Goal: Information Seeking & Learning: Learn about a topic

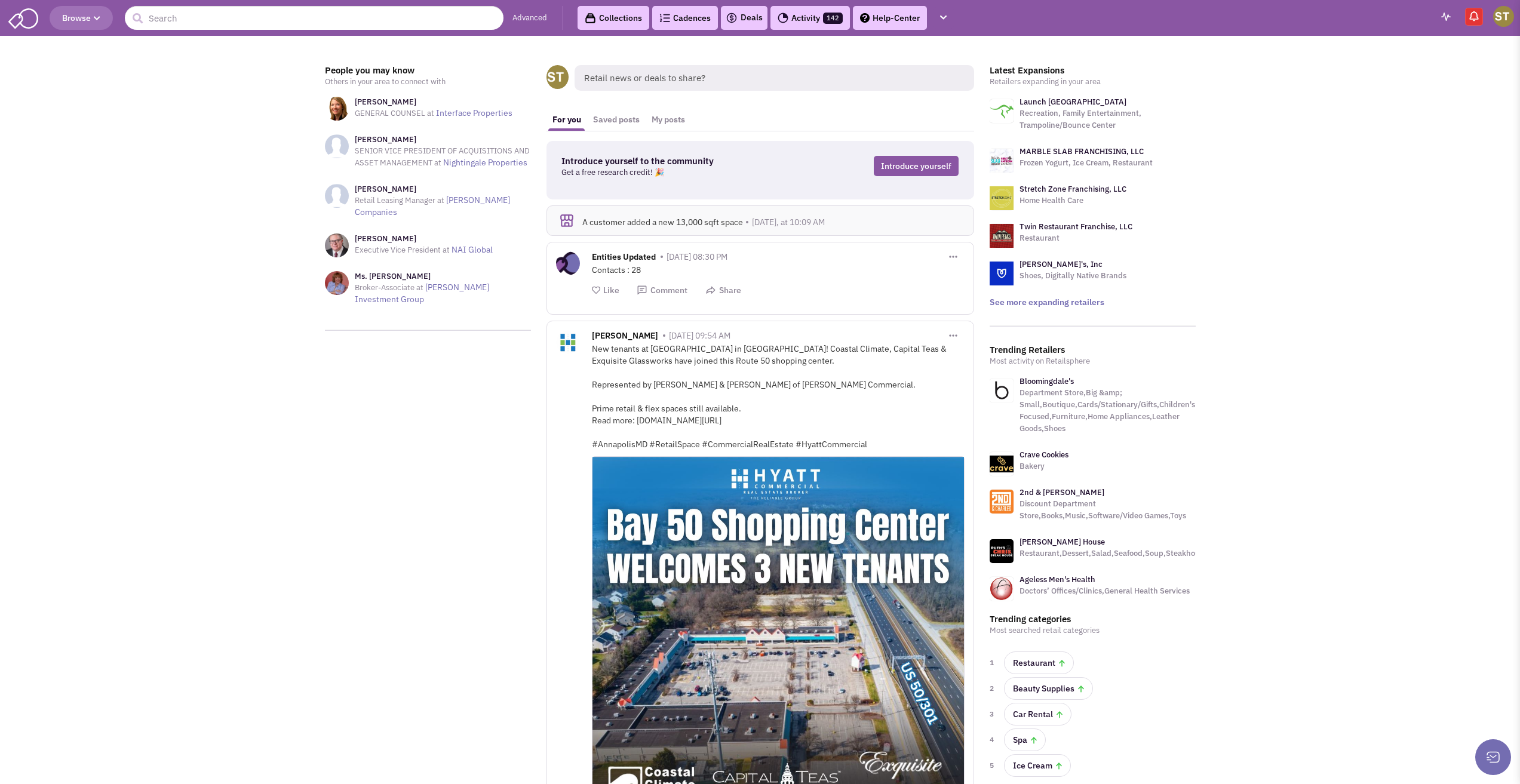
click at [251, 30] on header "Browse Advanced Collections Cadences 0 Deals Activity 142 Help-Center Tasks" at bounding box center [760, 18] width 1520 height 36
click at [250, 29] on input "text" at bounding box center [314, 18] width 379 height 24
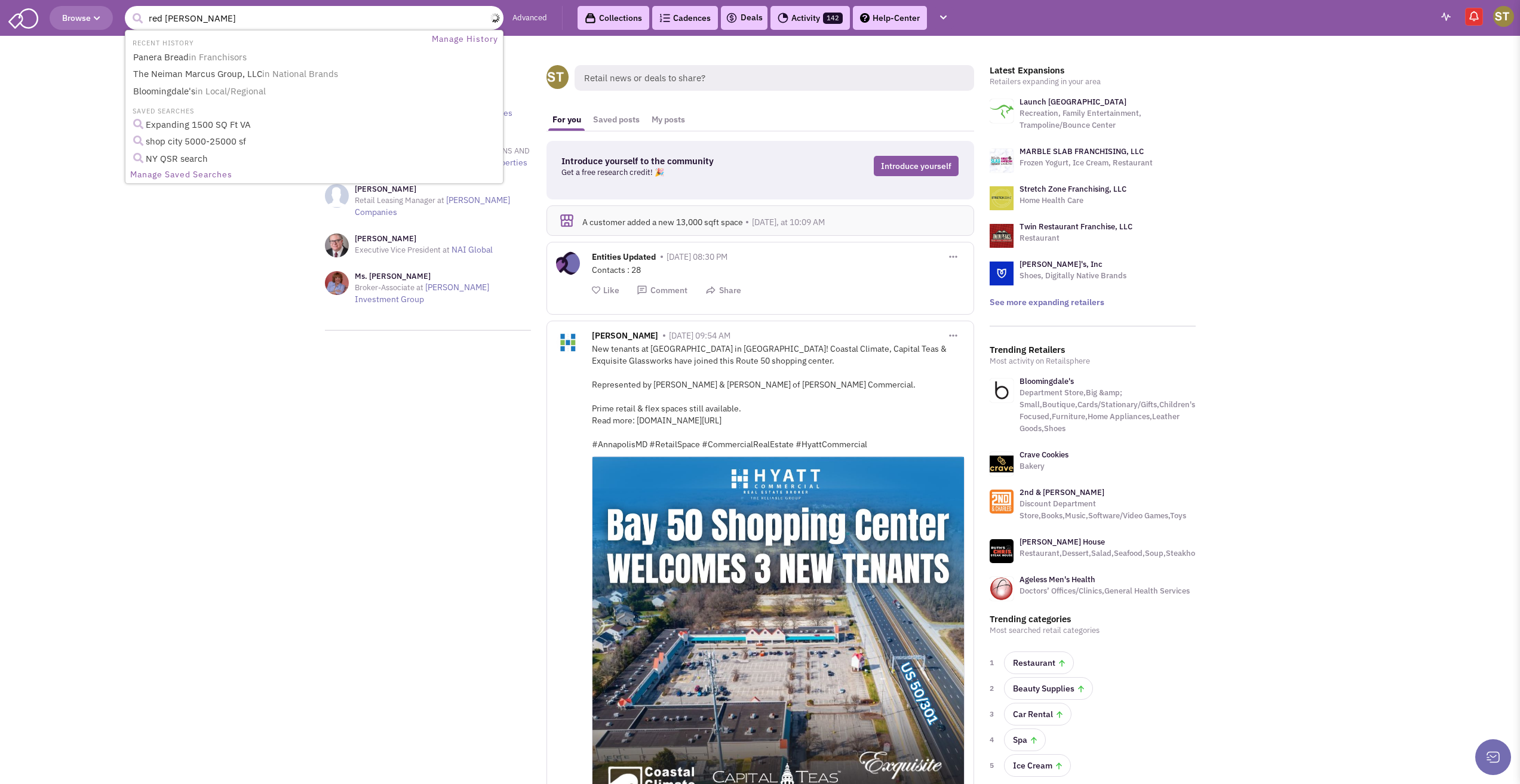
type input "red robin"
click at [129, 9] on button "submit" at bounding box center [137, 18] width 18 height 18
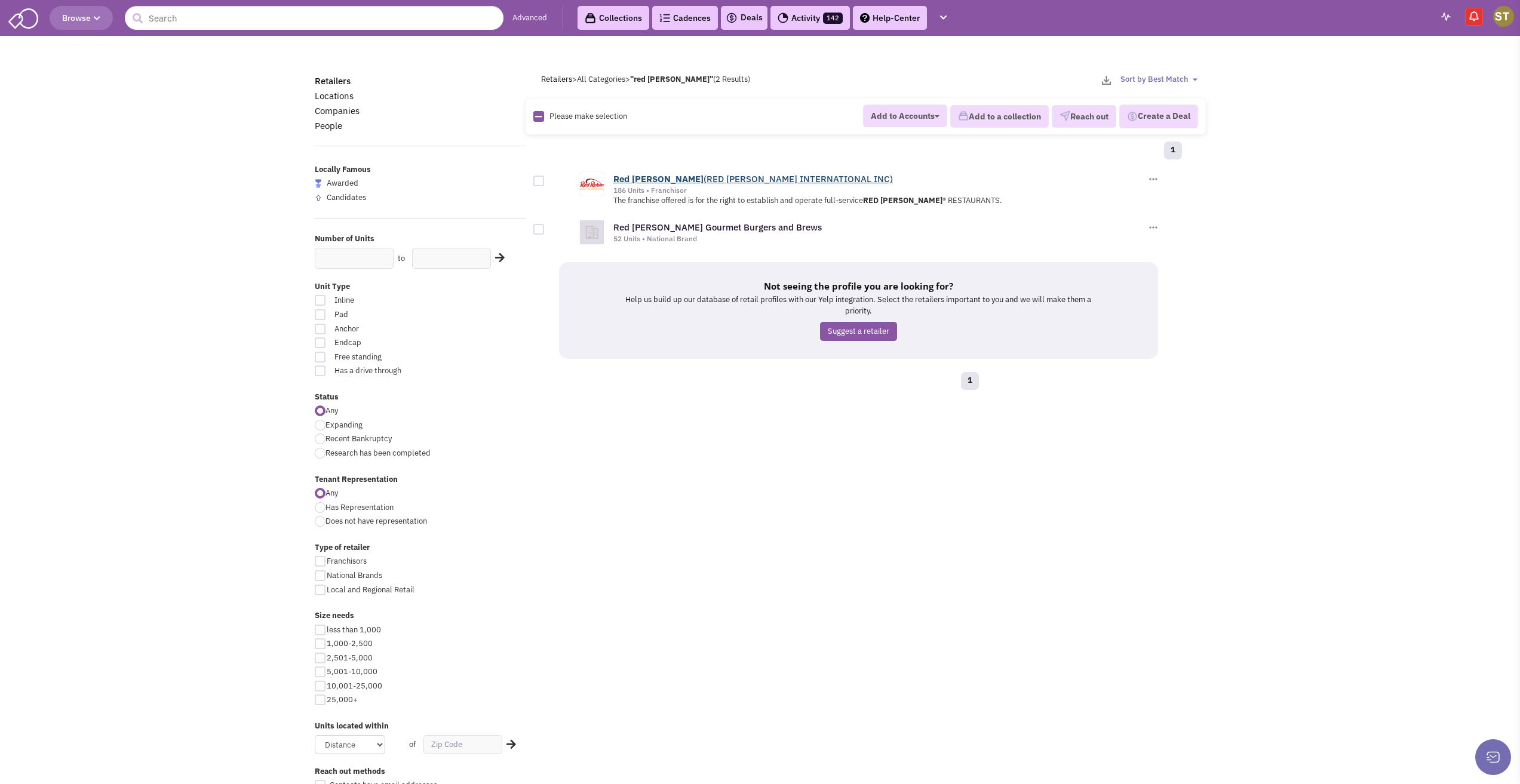
click at [643, 178] on b "Robin" at bounding box center [668, 178] width 72 height 12
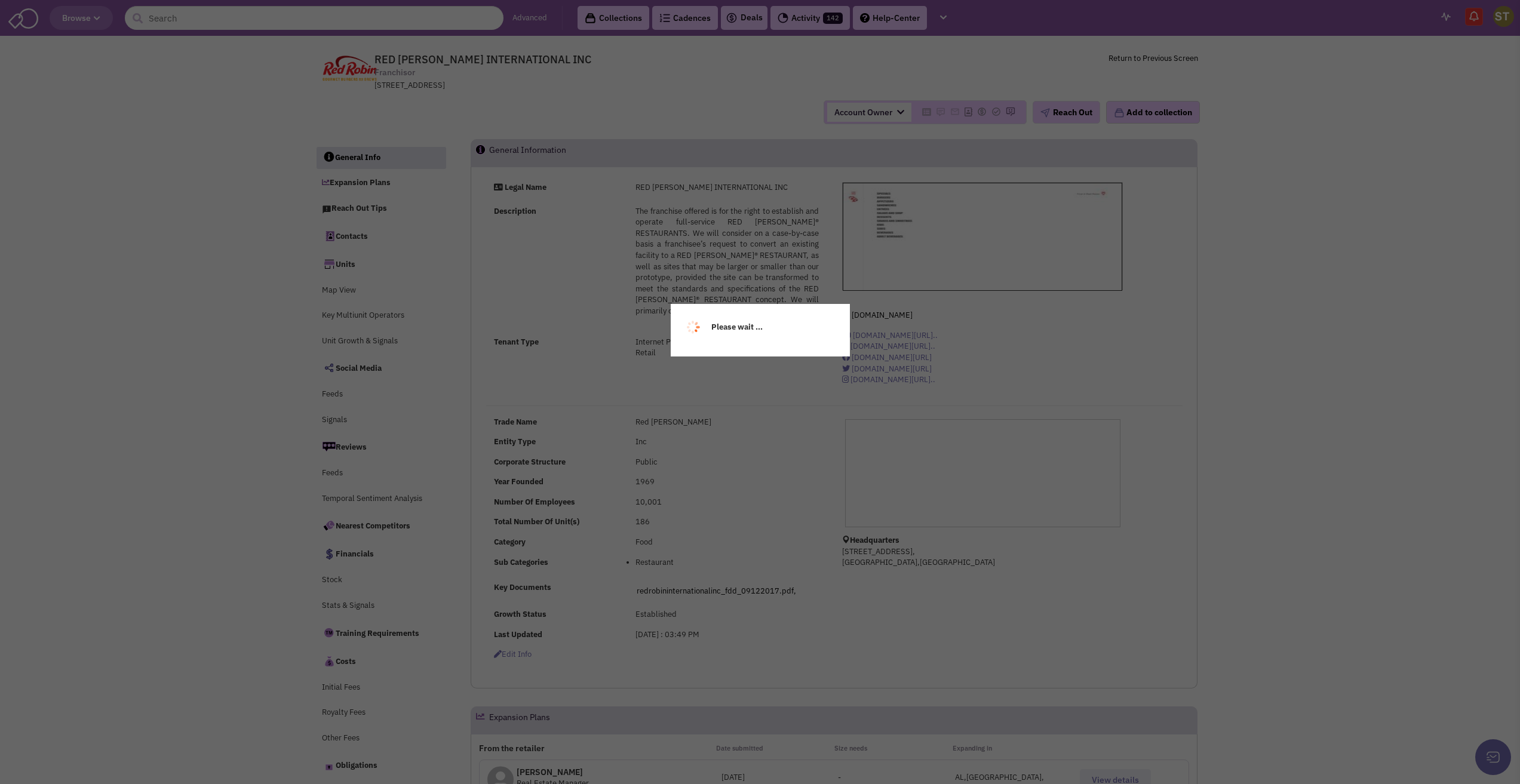
select select
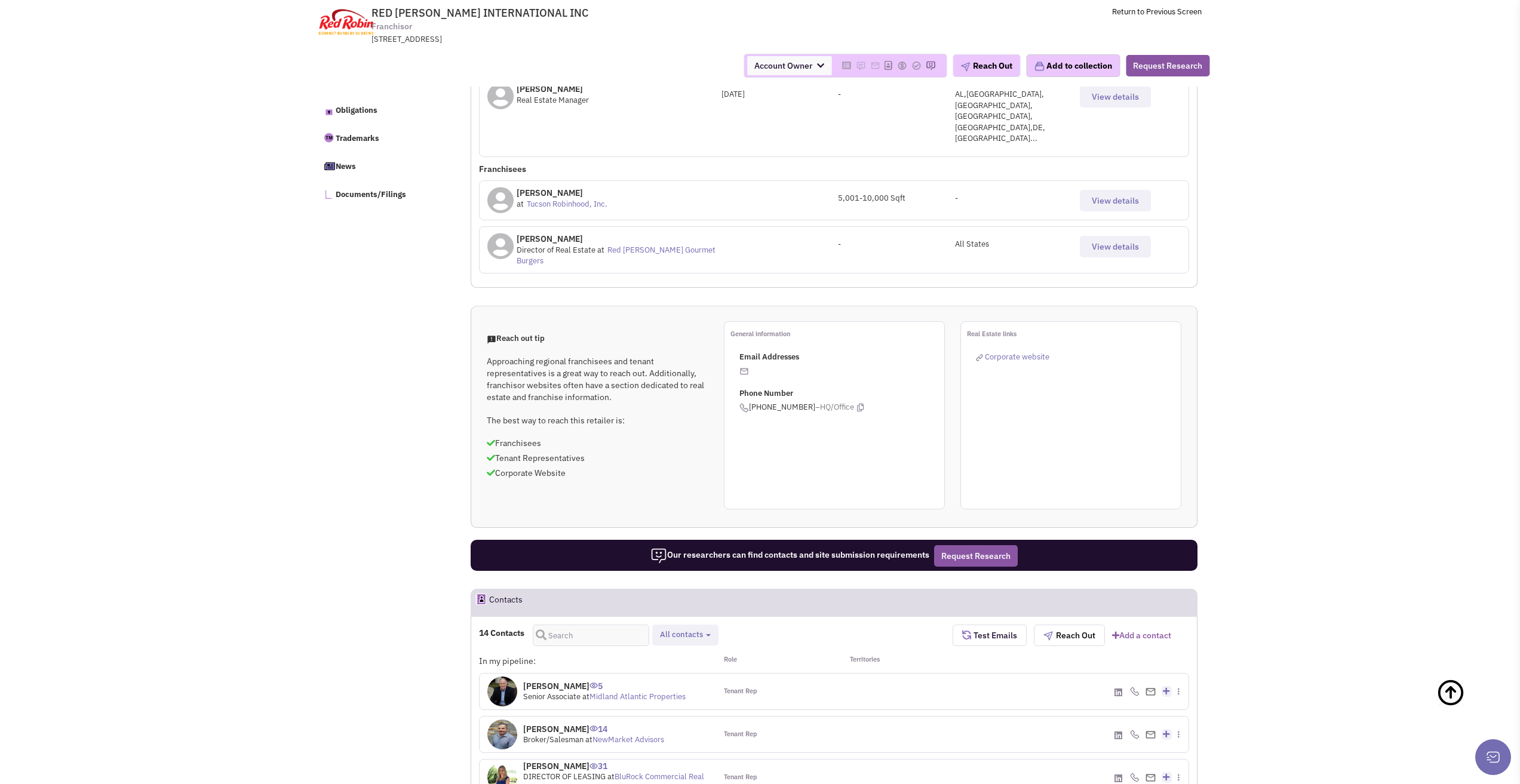
scroll to position [597, 0]
click at [695, 629] on span "All contacts" at bounding box center [681, 634] width 43 height 10
click at [691, 641] on ul "Select all Retailer contacts Tenant representatives Site selection decision mak…" at bounding box center [727, 684] width 142 height 88
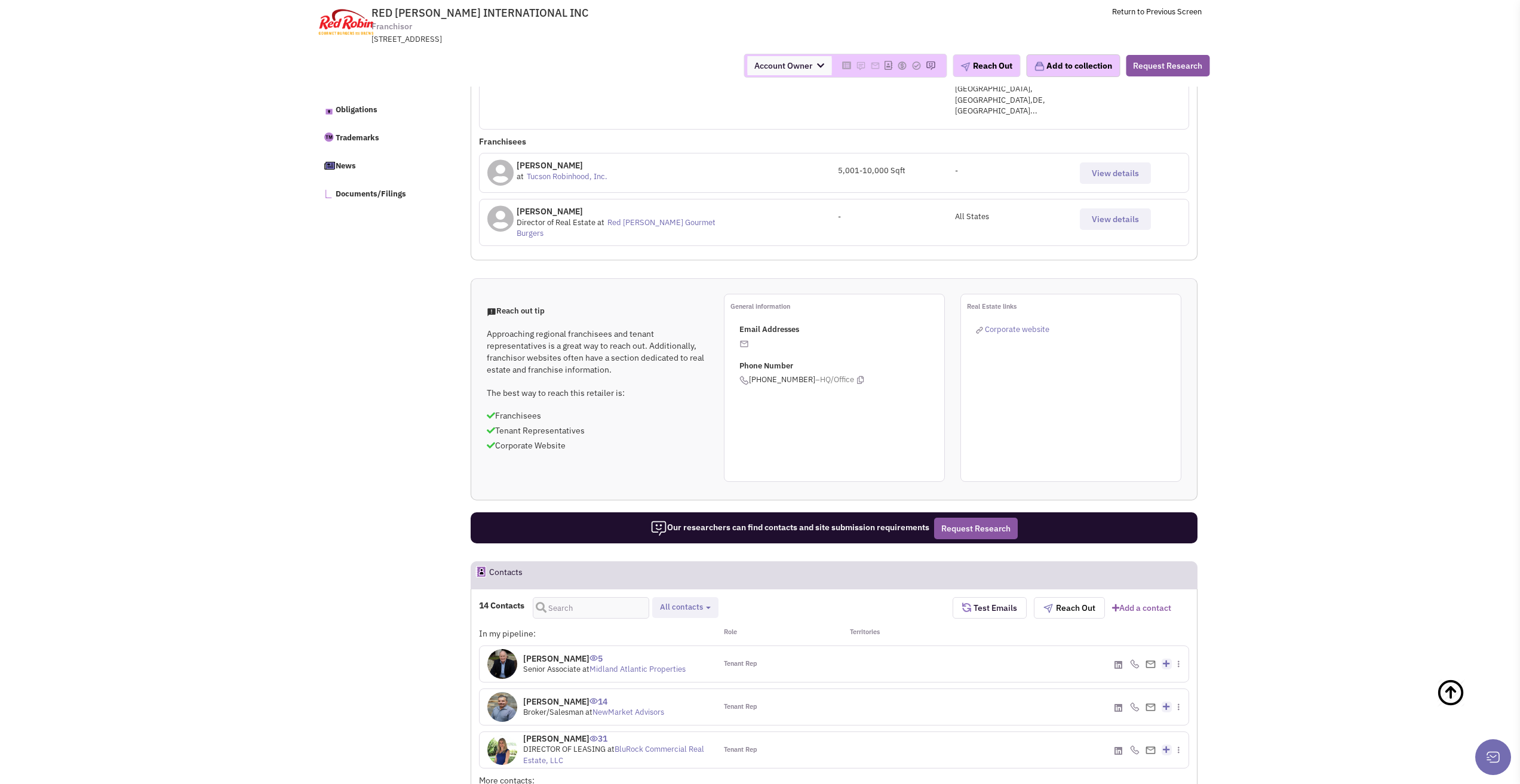
click at [685, 602] on span "All contacts" at bounding box center [681, 606] width 43 height 10
drag, startPoint x: 670, startPoint y: 595, endPoint x: 676, endPoint y: 589, distance: 8.5
click at [671, 634] on span at bounding box center [670, 638] width 9 height 9
click at [669, 636] on input "Retailer contacts" at bounding box center [669, 636] width 0 height 0
select select "1"
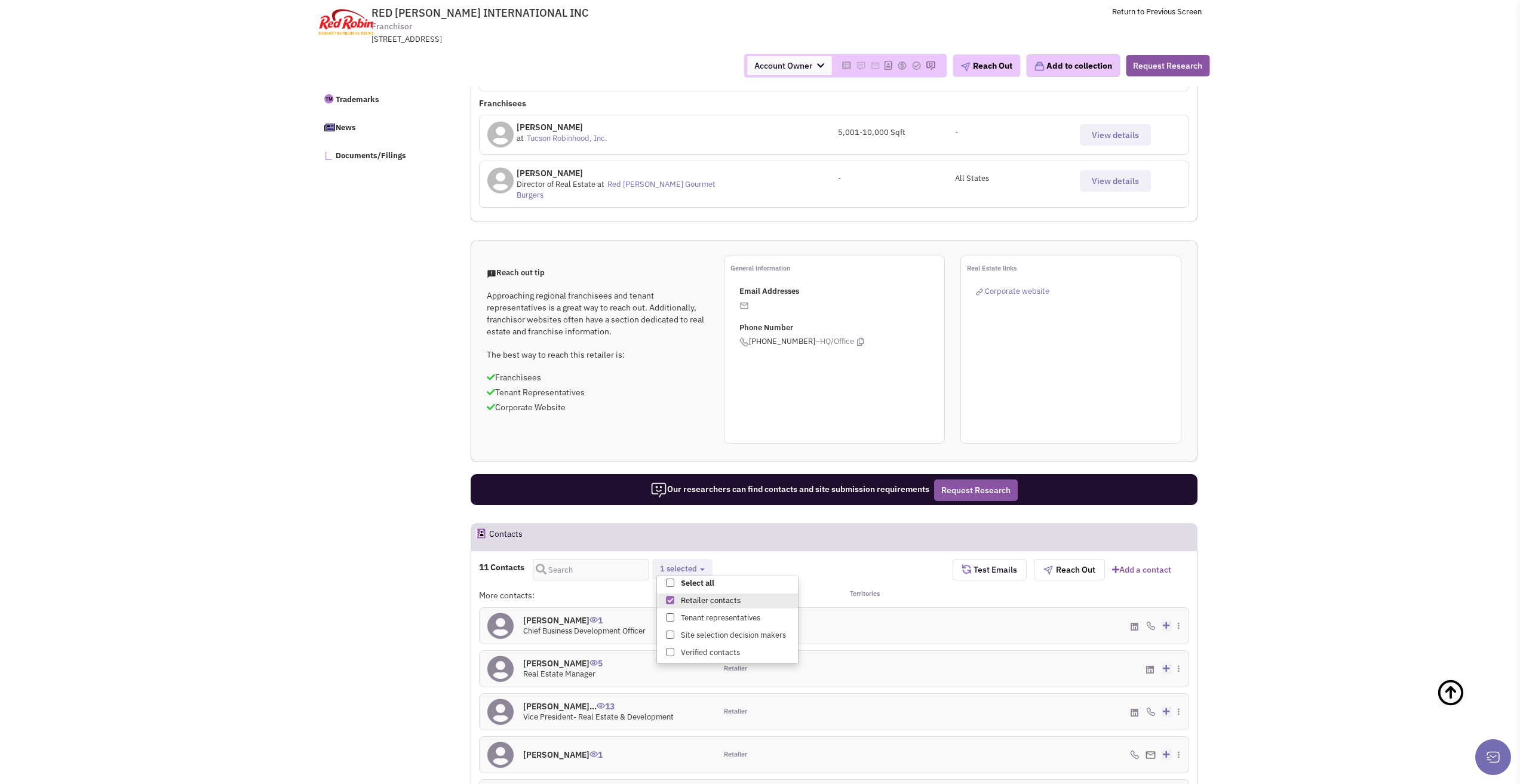
scroll to position [683, 0]
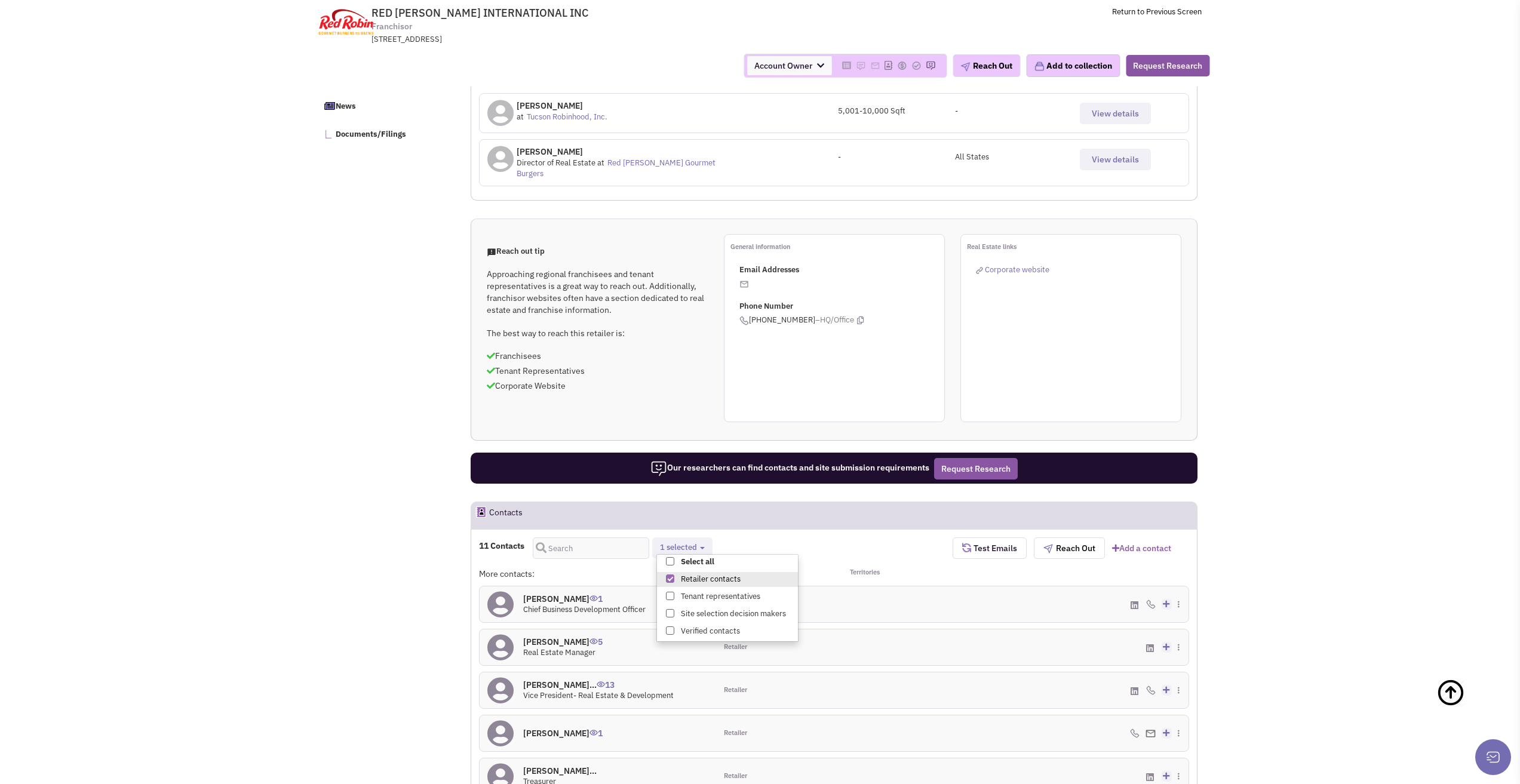
click at [1133, 687] on icon at bounding box center [1135, 690] width 8 height 9
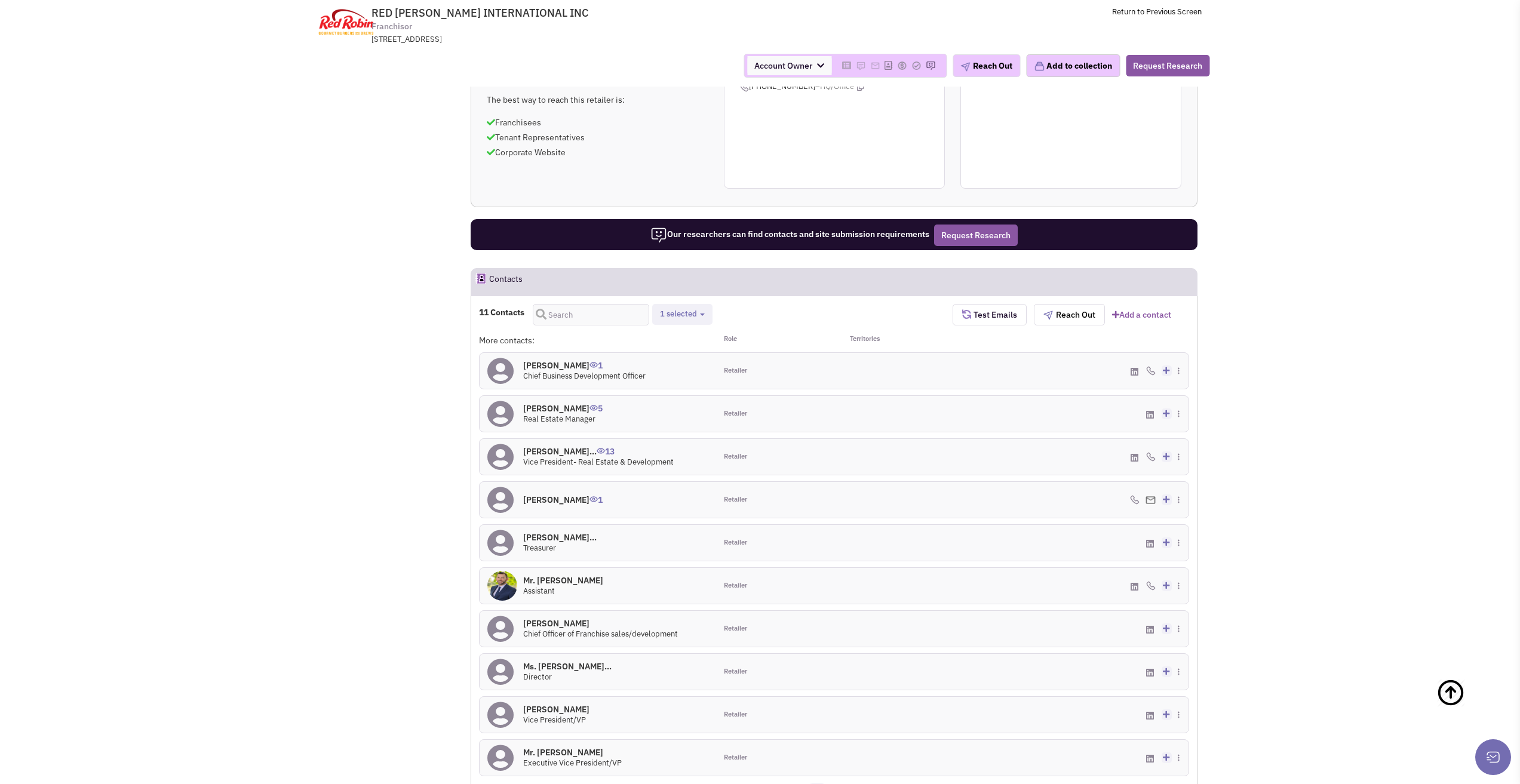
scroll to position [863, 0]
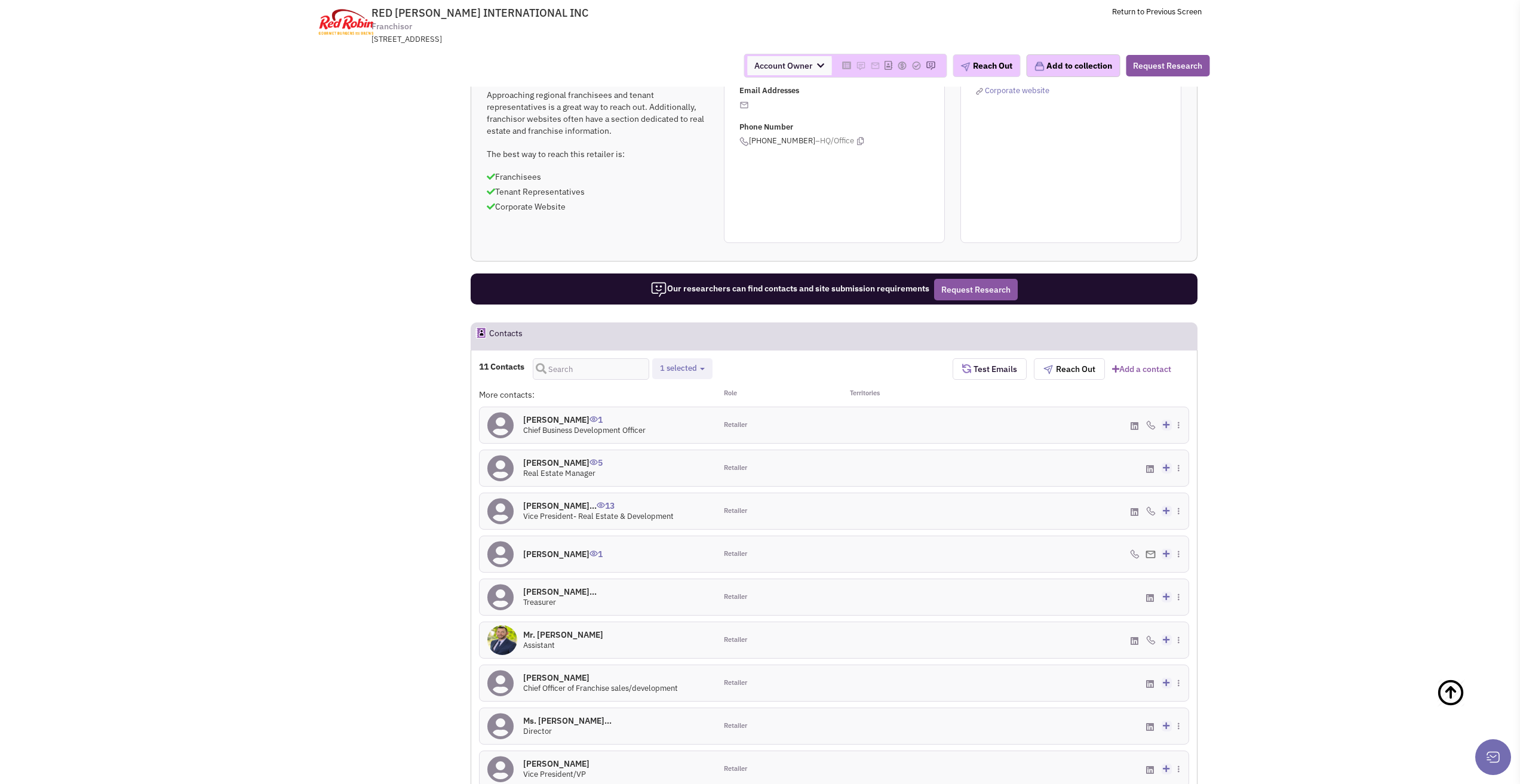
click at [1165, 507] on icon at bounding box center [1166, 511] width 6 height 8
click at [1177, 493] on div "[PHONE_NUMBER] - Cell Add to my contacts" at bounding box center [1070, 511] width 236 height 36
click at [544, 500] on h4 "[PERSON_NAME]... 13" at bounding box center [598, 506] width 150 height 11
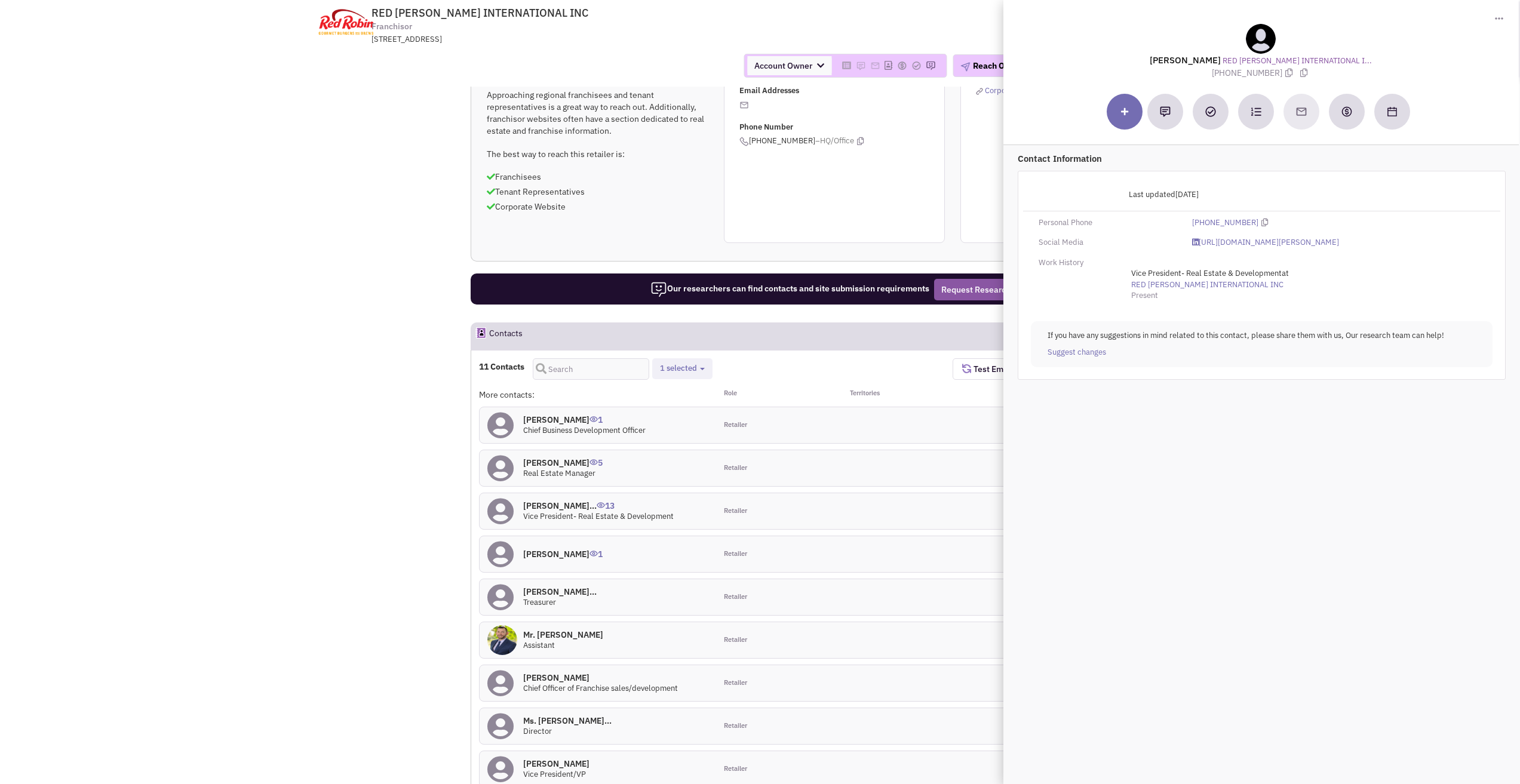
click at [544, 500] on h4 "[PERSON_NAME]... 13" at bounding box center [598, 506] width 150 height 11
click at [546, 500] on h4 "[PERSON_NAME]... 13" at bounding box center [598, 506] width 150 height 11
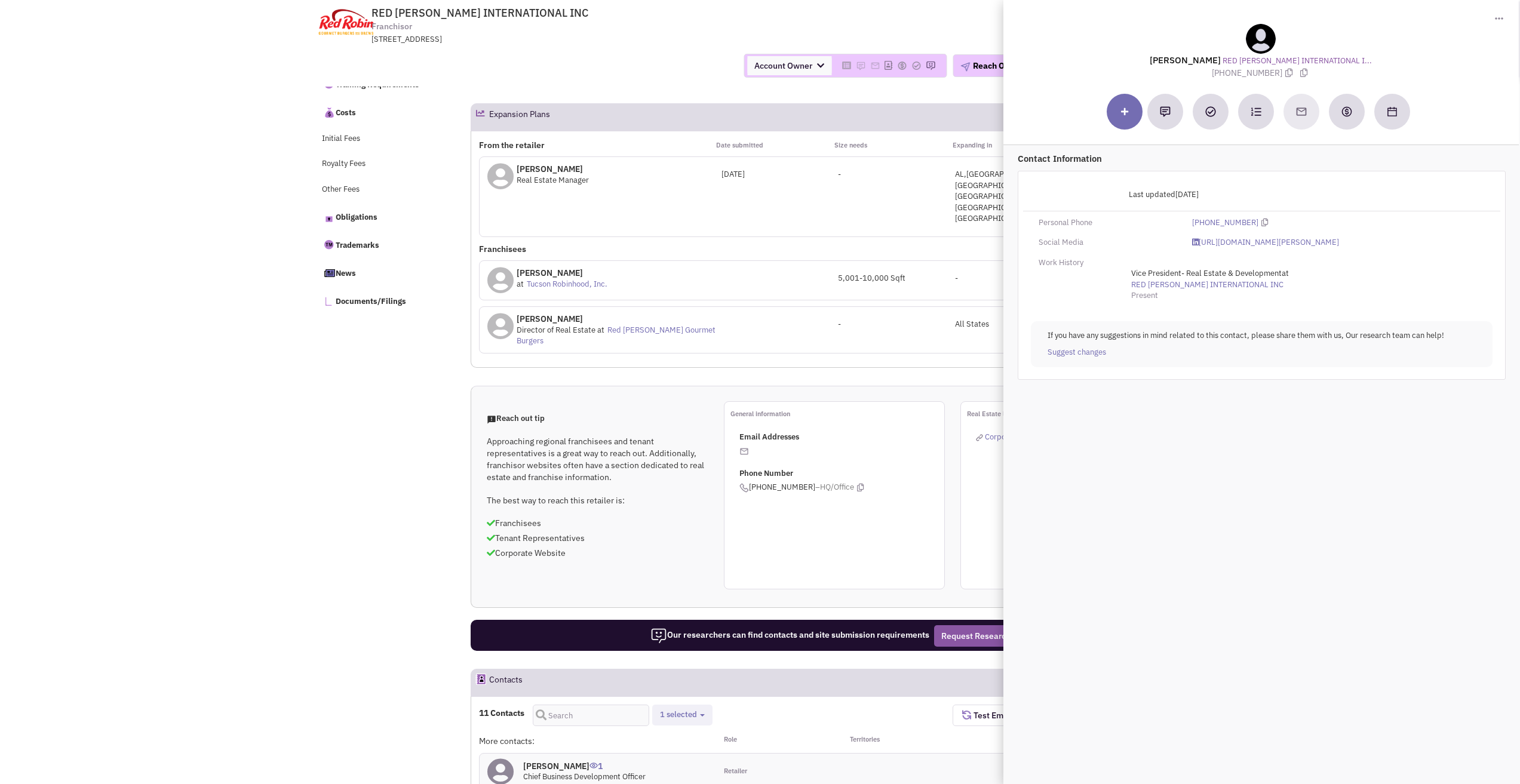
scroll to position [503, 0]
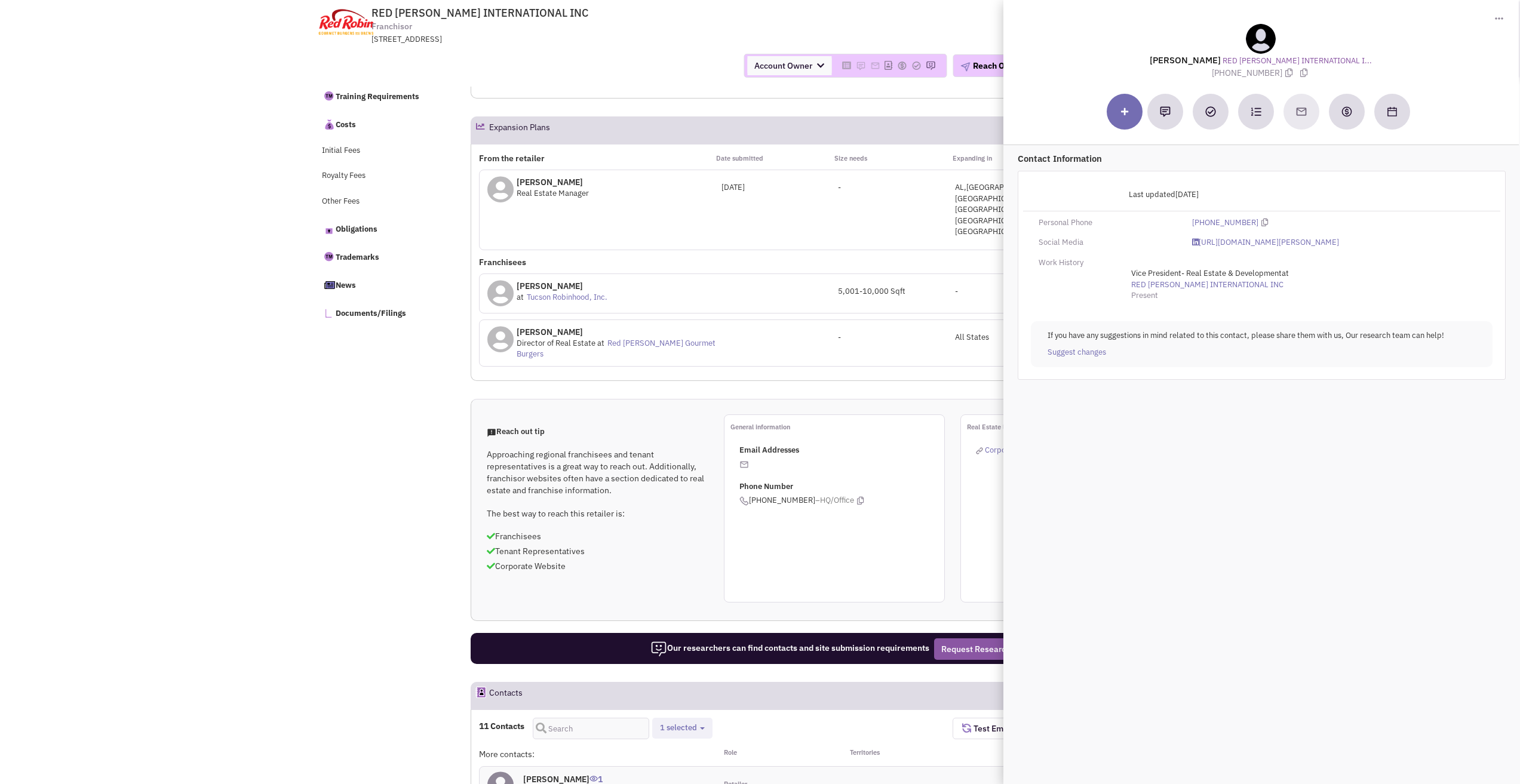
click at [1504, 19] on span "Toggle Dropdown" at bounding box center [1500, 17] width 10 height 12
click at [850, 256] on div "Franchisees" at bounding box center [834, 265] width 710 height 17
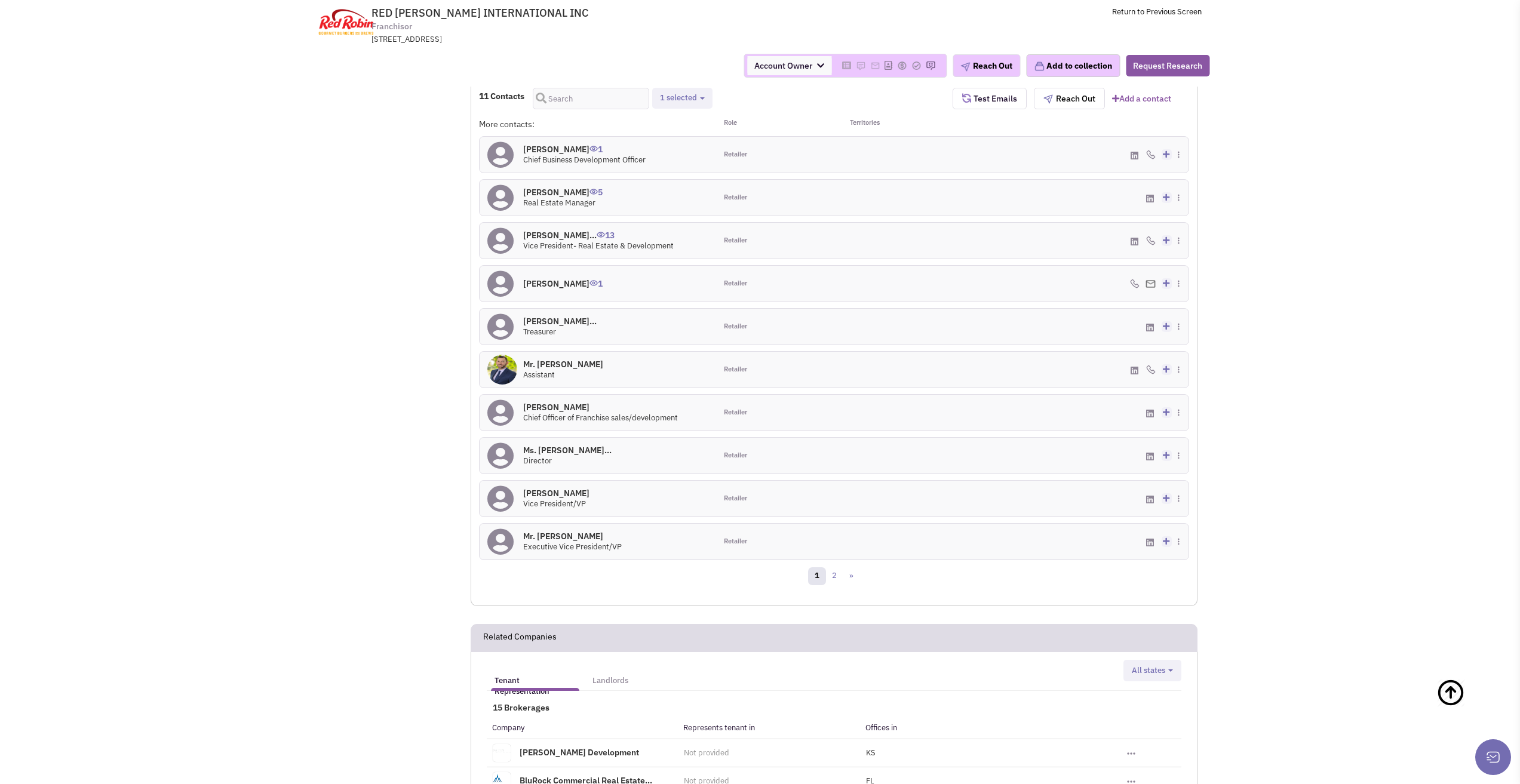
scroll to position [1161, 0]
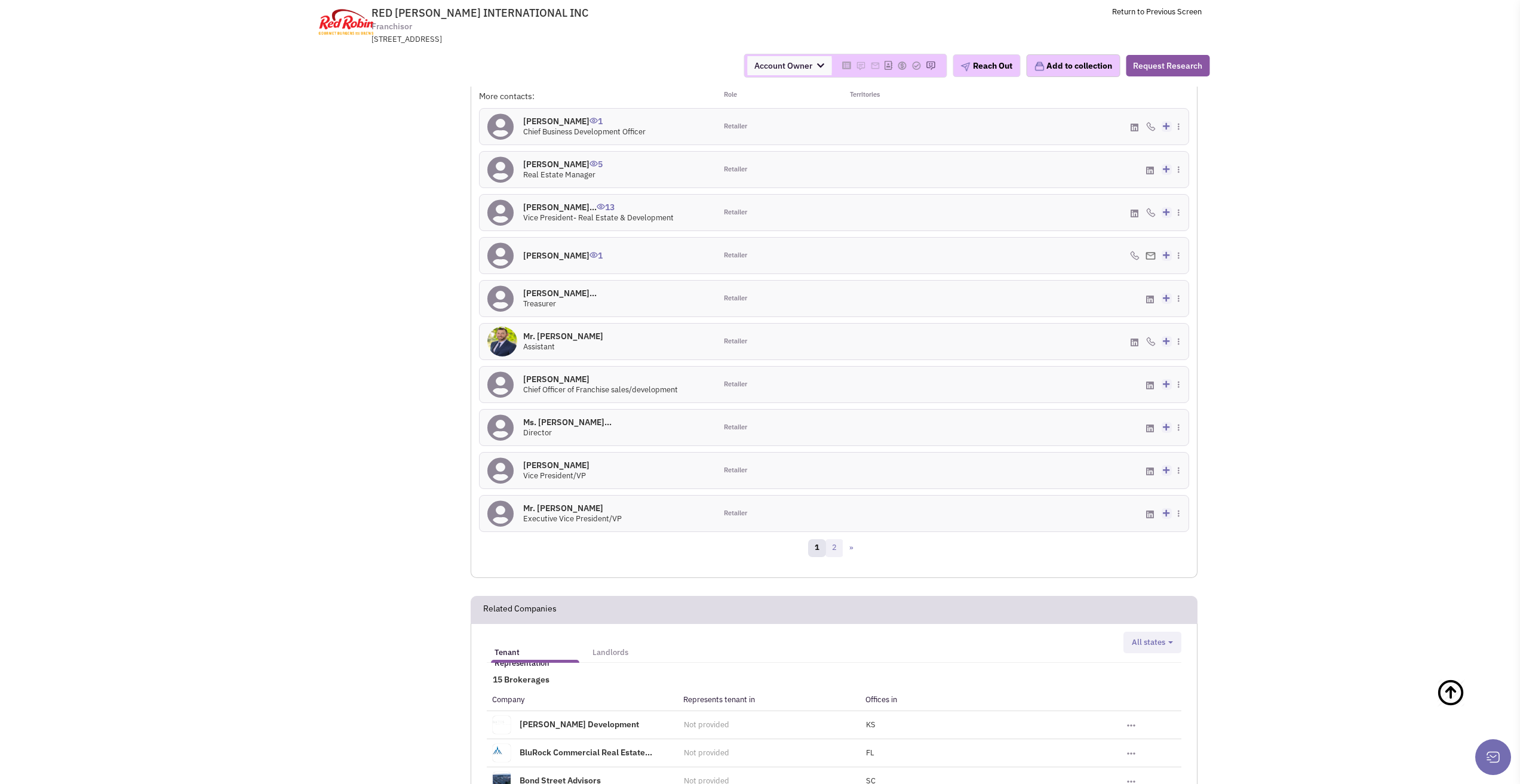
click at [839, 539] on link "2" at bounding box center [834, 548] width 18 height 18
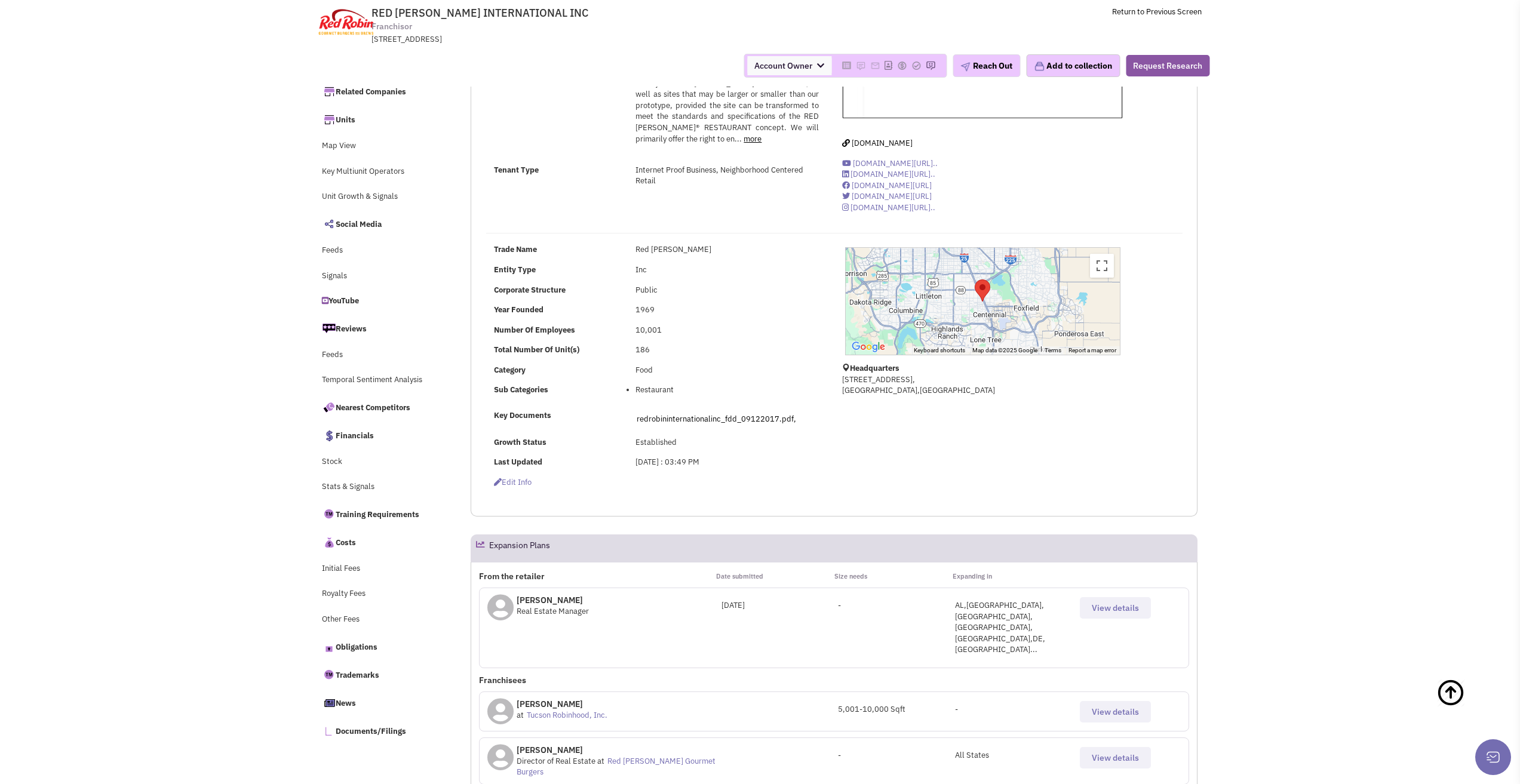
scroll to position [0, 0]
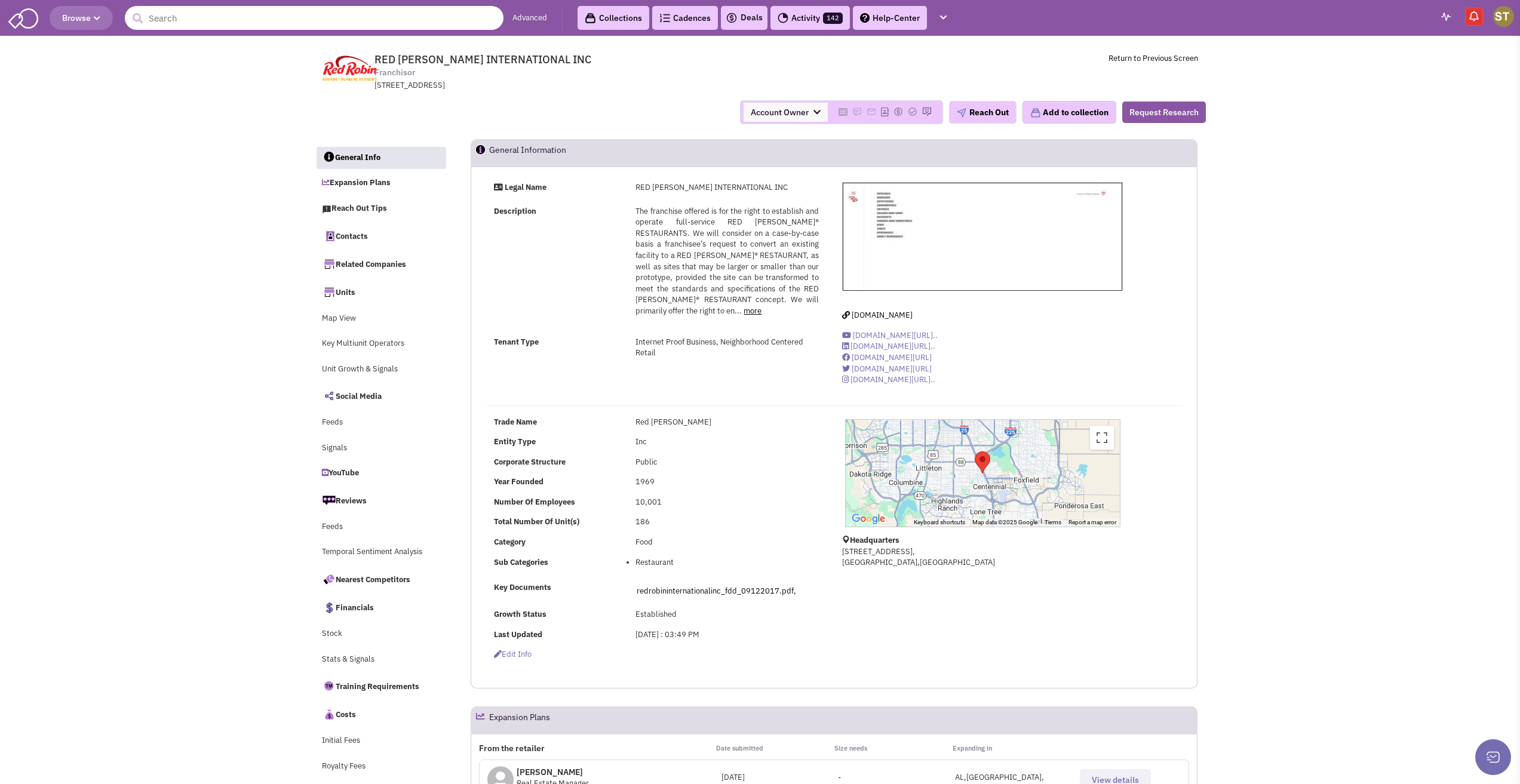
click at [359, 24] on input "text" at bounding box center [314, 18] width 379 height 24
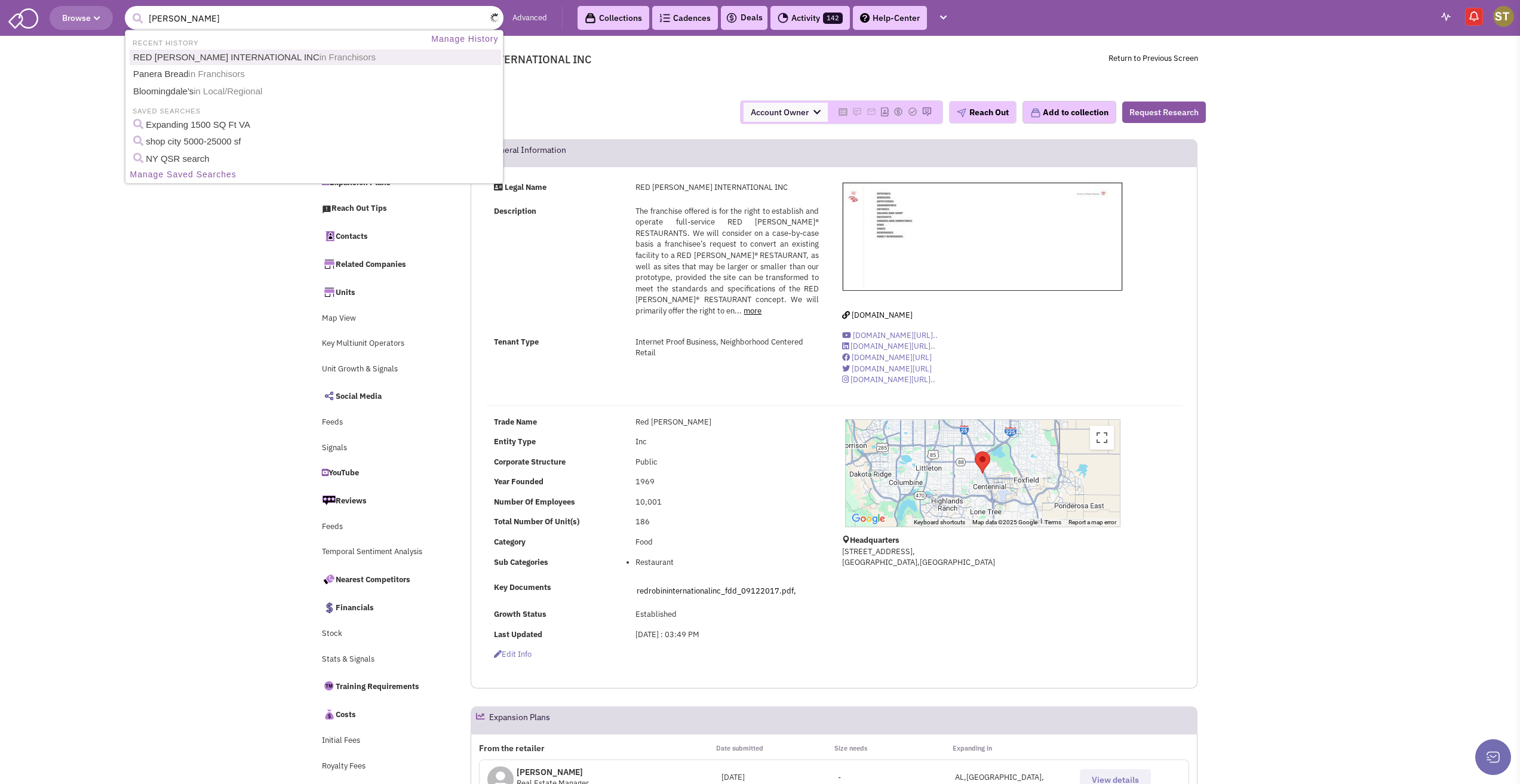
type input "[PERSON_NAME]"
click at [129, 9] on button "submit" at bounding box center [137, 18] width 18 height 18
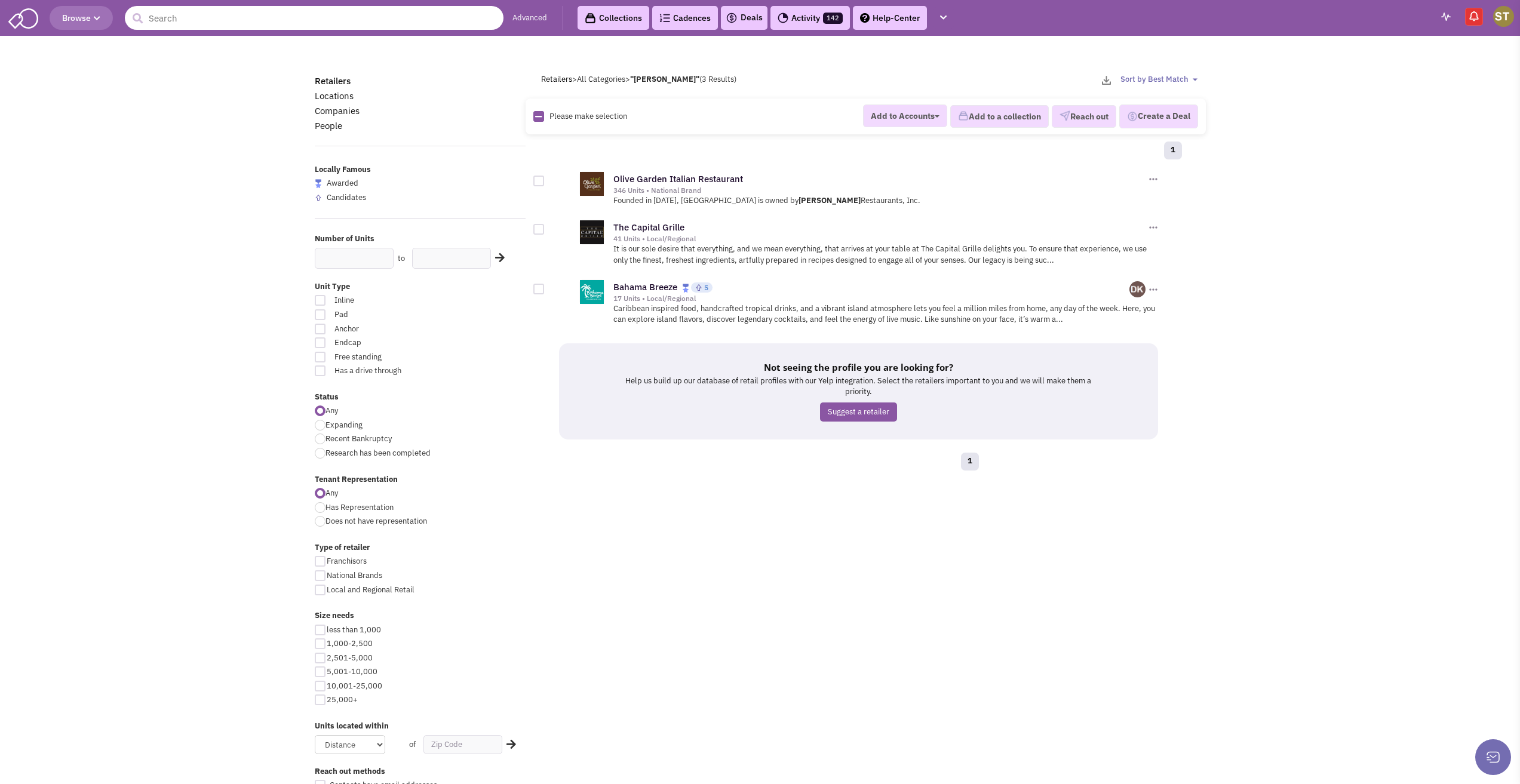
click at [162, 14] on input "text" at bounding box center [314, 18] width 379 height 24
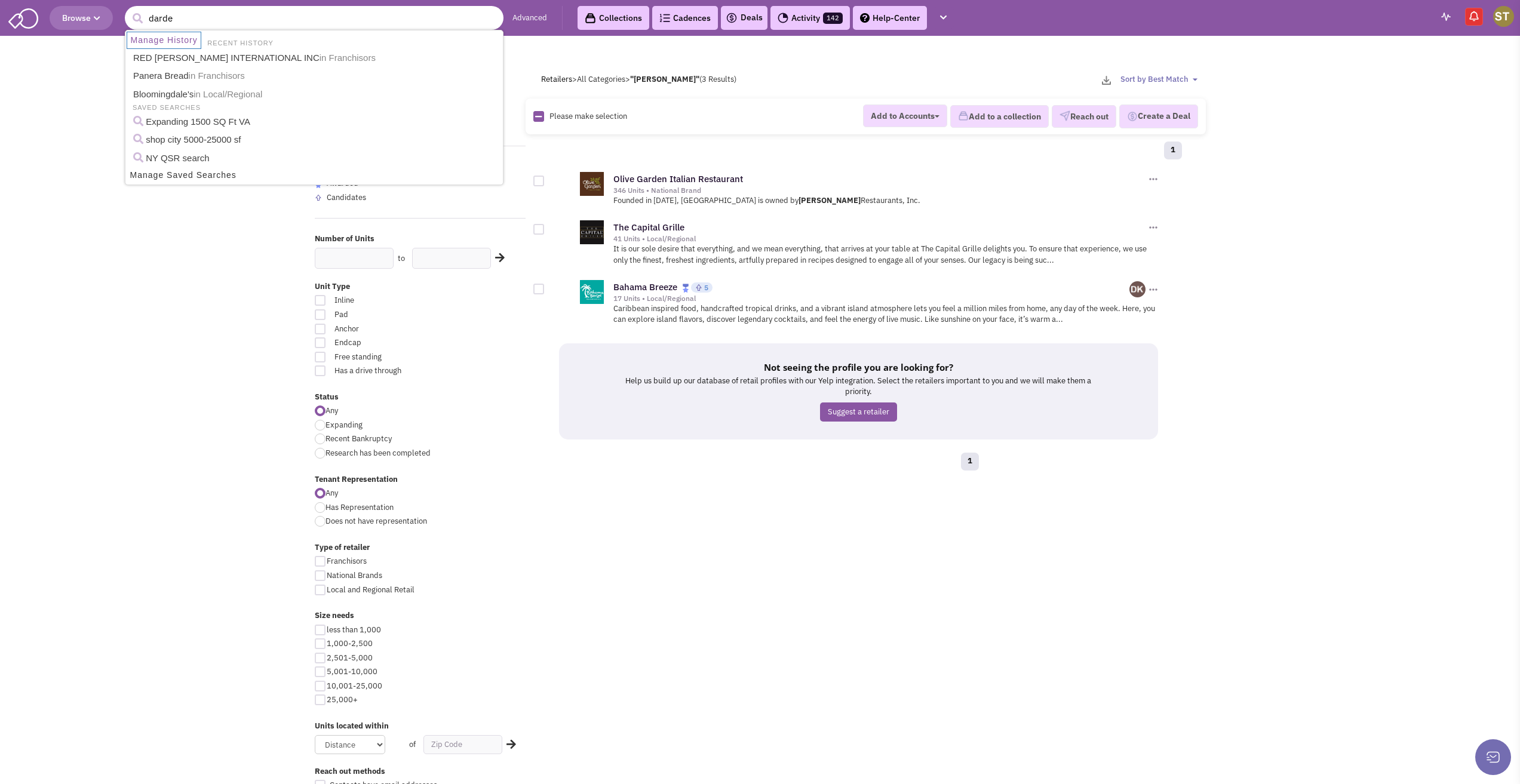
type input "[PERSON_NAME]"
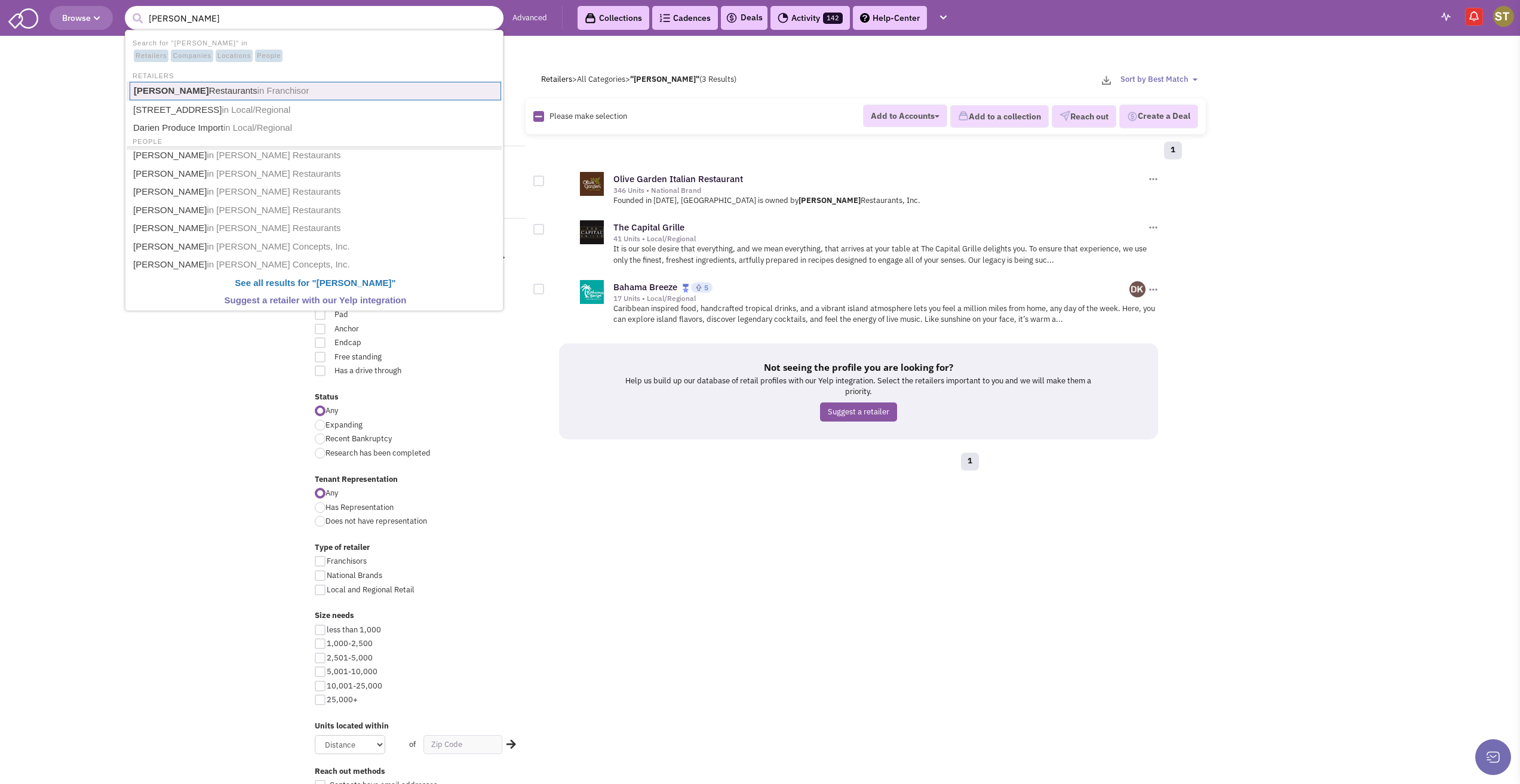
click at [257, 86] on span "in Franchisor" at bounding box center [283, 90] width 52 height 10
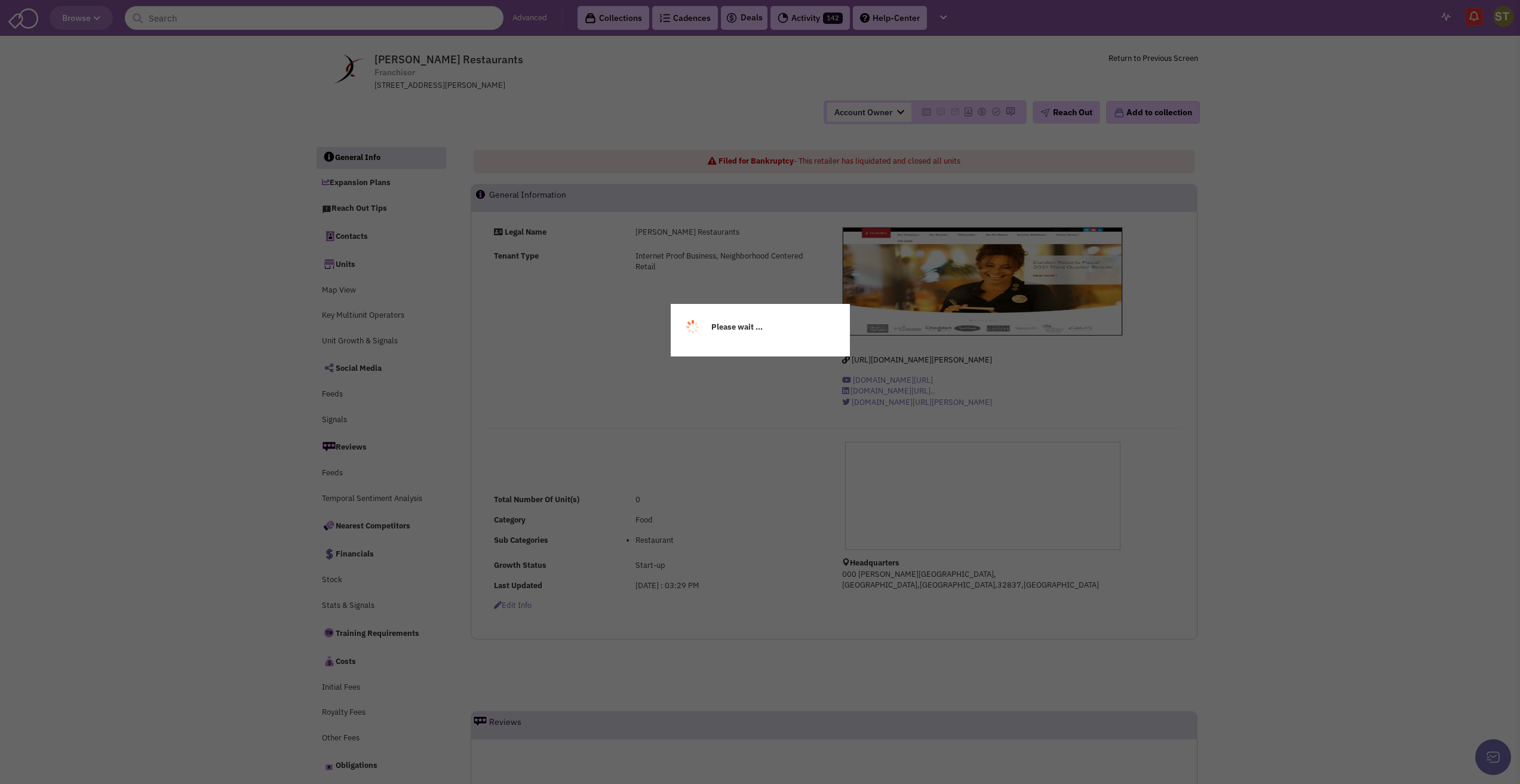
select select
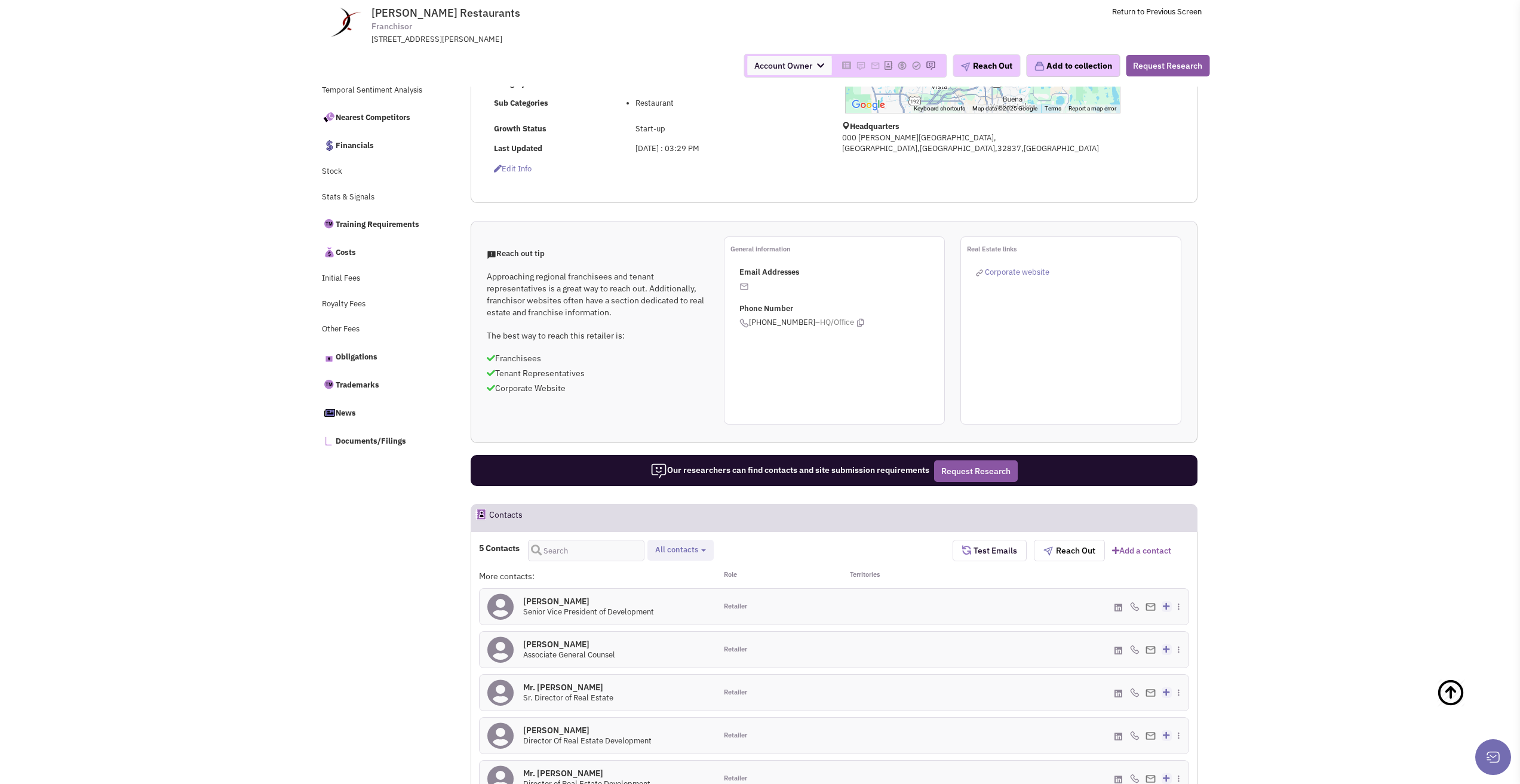
scroll to position [478, 0]
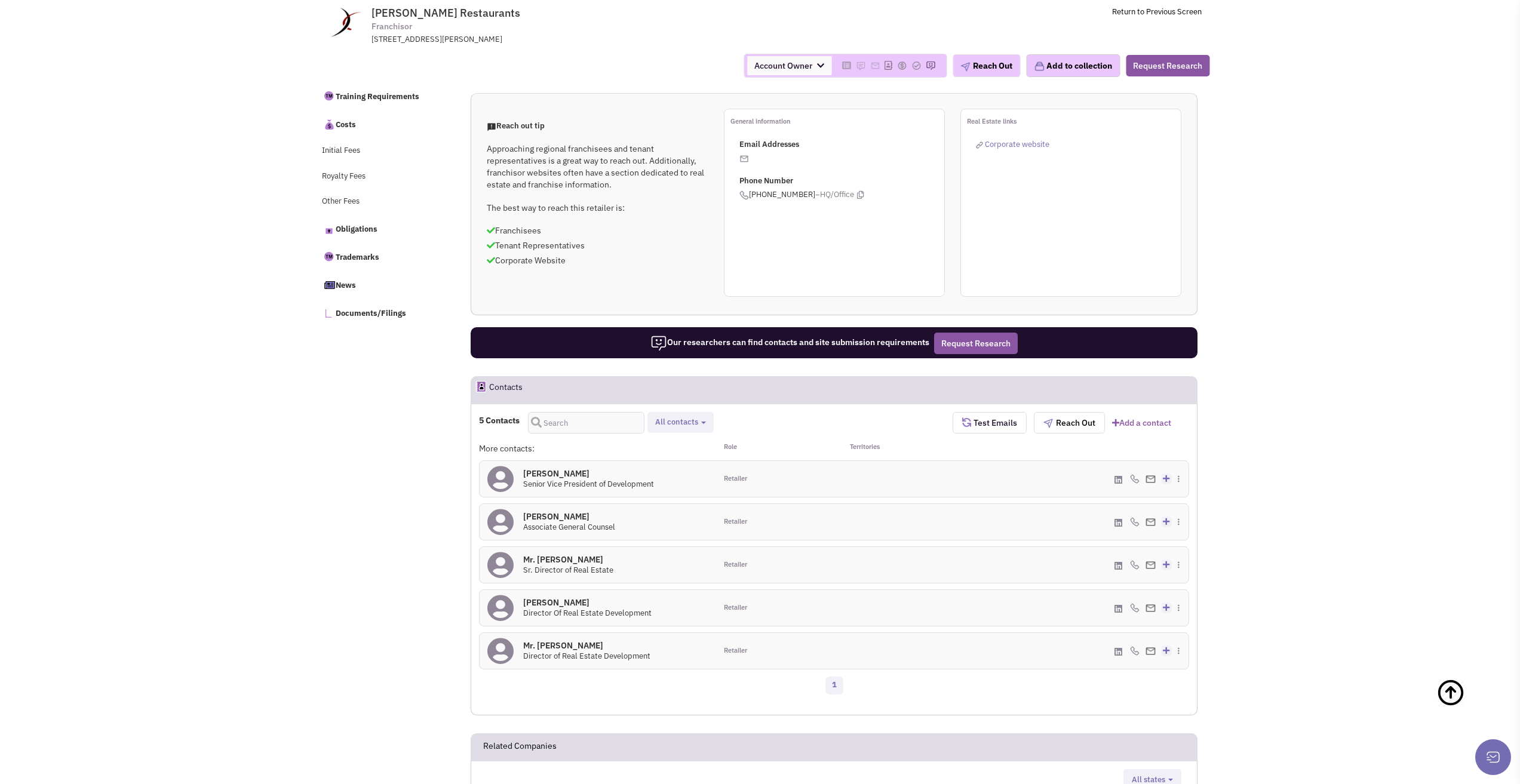
click at [694, 429] on span "Retailer contacts All contacts Select all Retailer contacts" at bounding box center [680, 422] width 66 height 21
click at [691, 422] on span "All contacts" at bounding box center [677, 422] width 43 height 10
click at [668, 455] on span at bounding box center [665, 453] width 9 height 9
click at [664, 451] on input "Retailer contacts" at bounding box center [664, 451] width 0 height 0
select select "1"
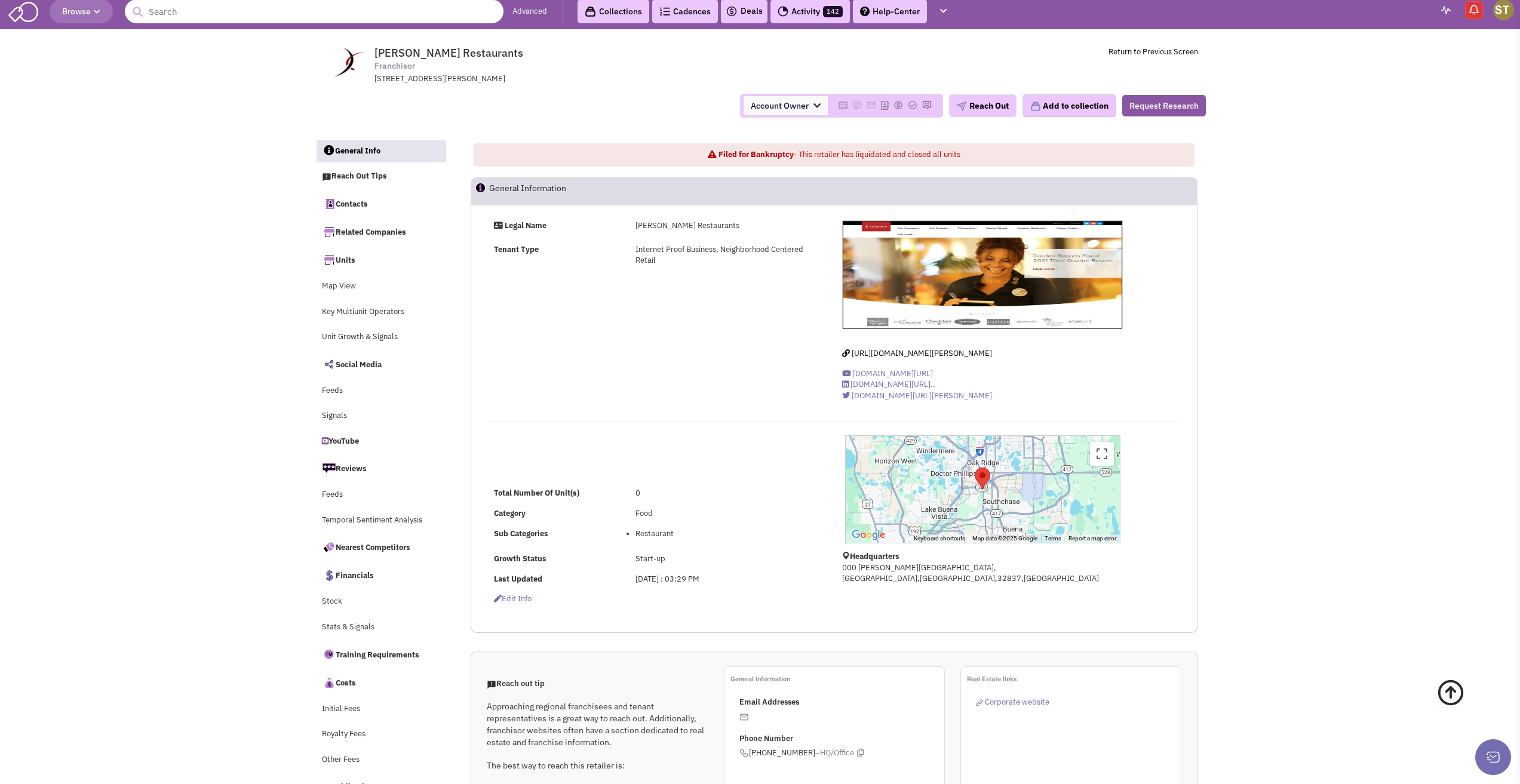
scroll to position [0, 0]
